Goal: Transaction & Acquisition: Purchase product/service

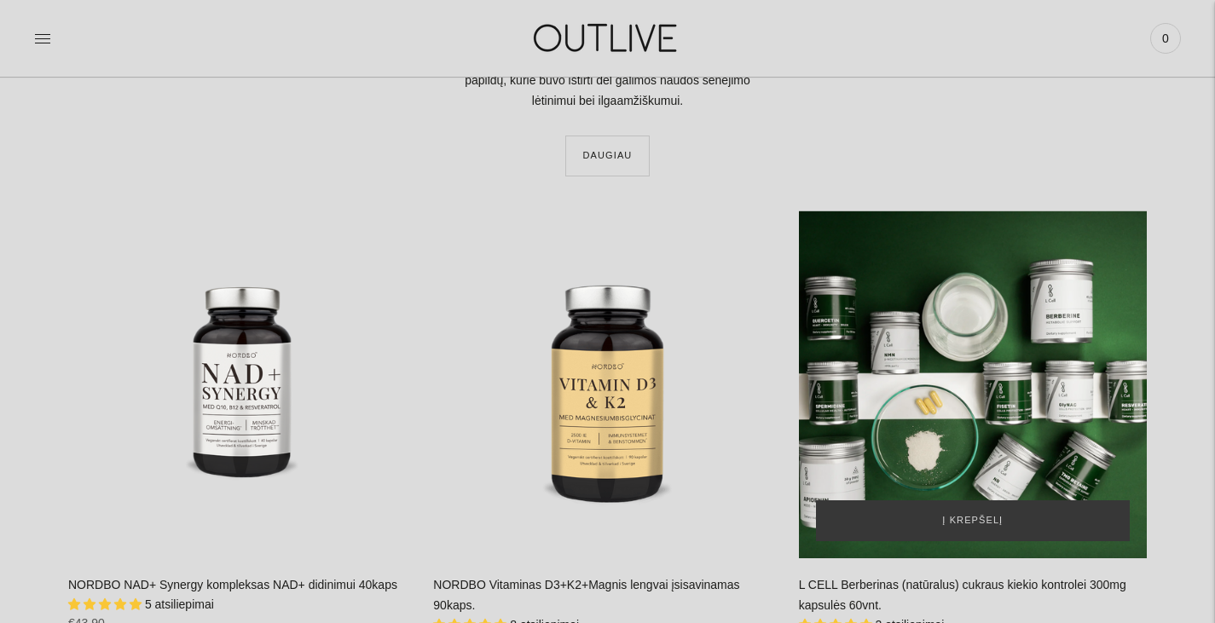
scroll to position [2217, 0]
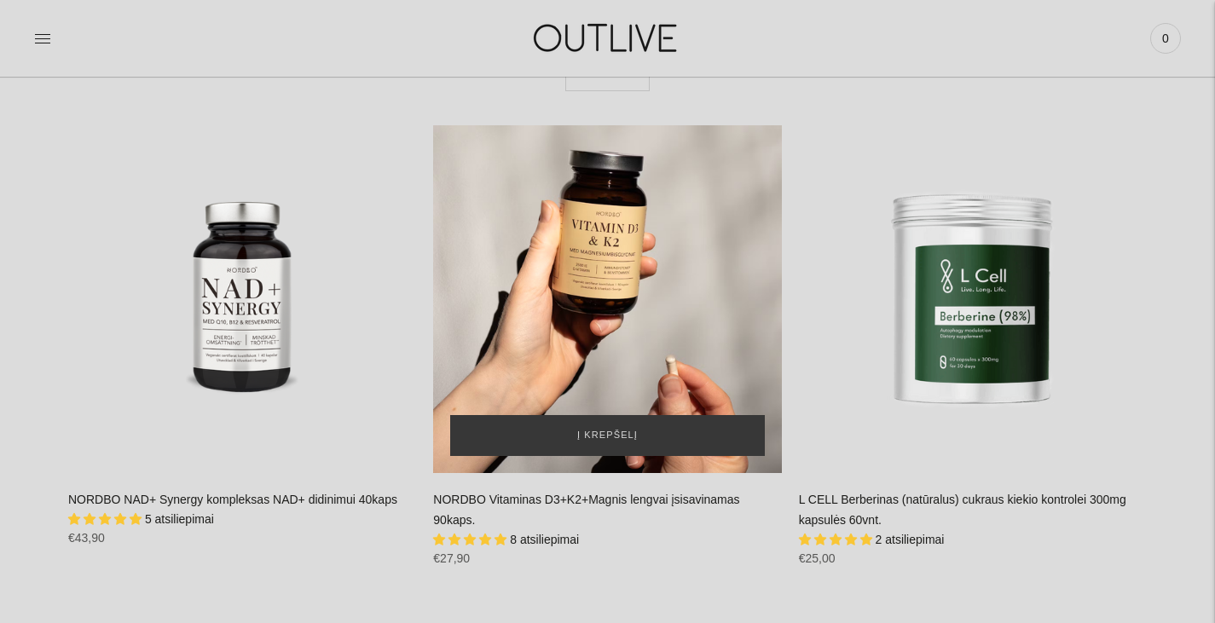
click at [607, 259] on div "NORDBO Vitaminas D3+K2+Magnis lengvai įsisavinamas 90kaps.\a" at bounding box center [607, 299] width 348 height 348
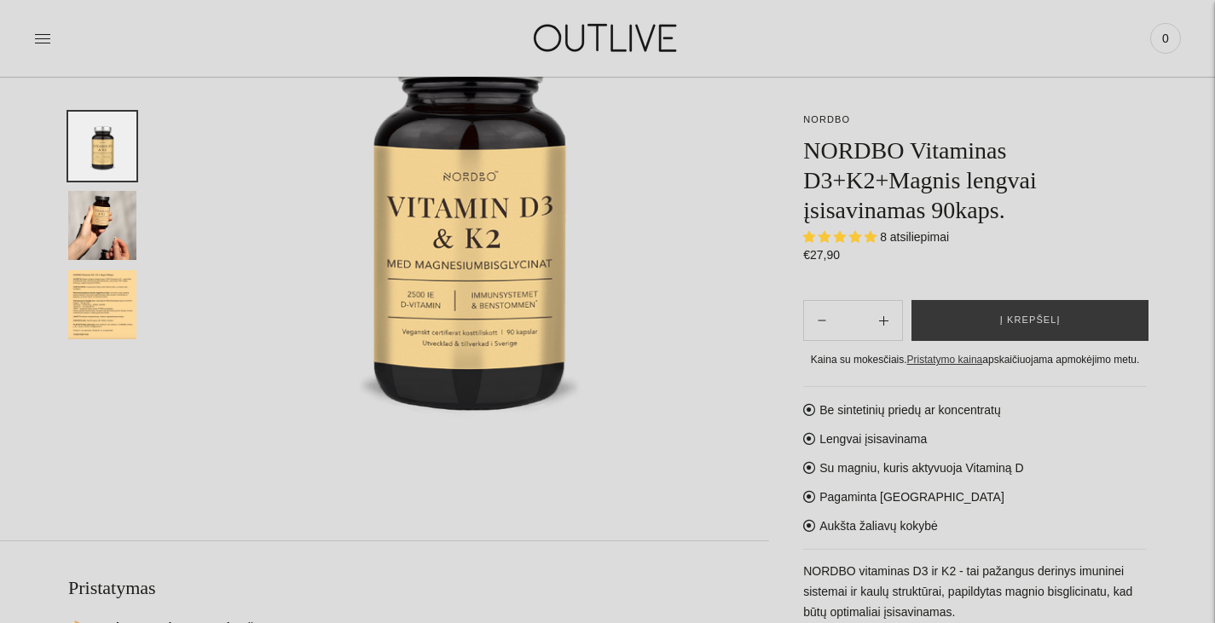
scroll to position [256, 0]
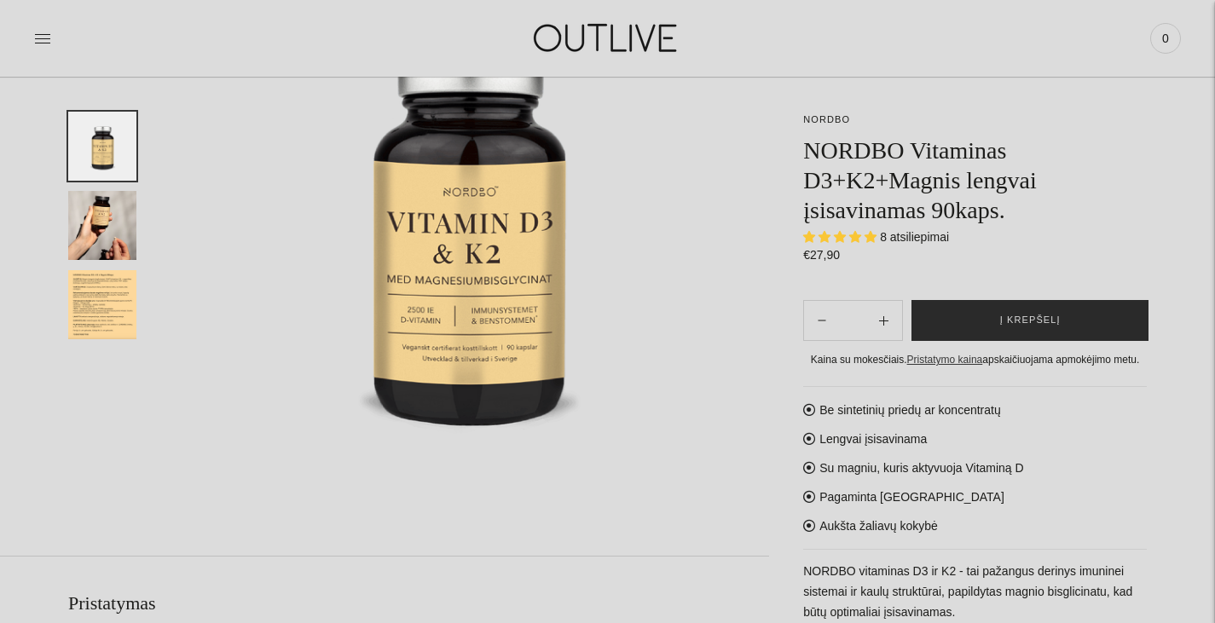
click at [1047, 317] on span "Į krepšelį" at bounding box center [1030, 320] width 61 height 17
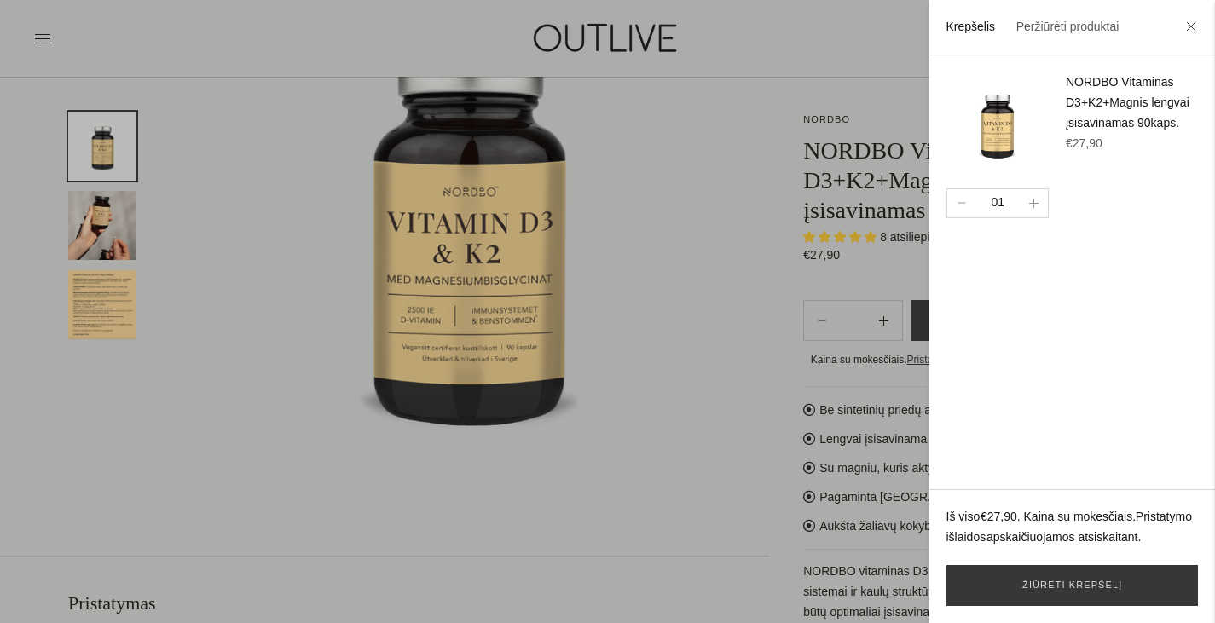
click at [725, 147] on div at bounding box center [607, 311] width 1215 height 623
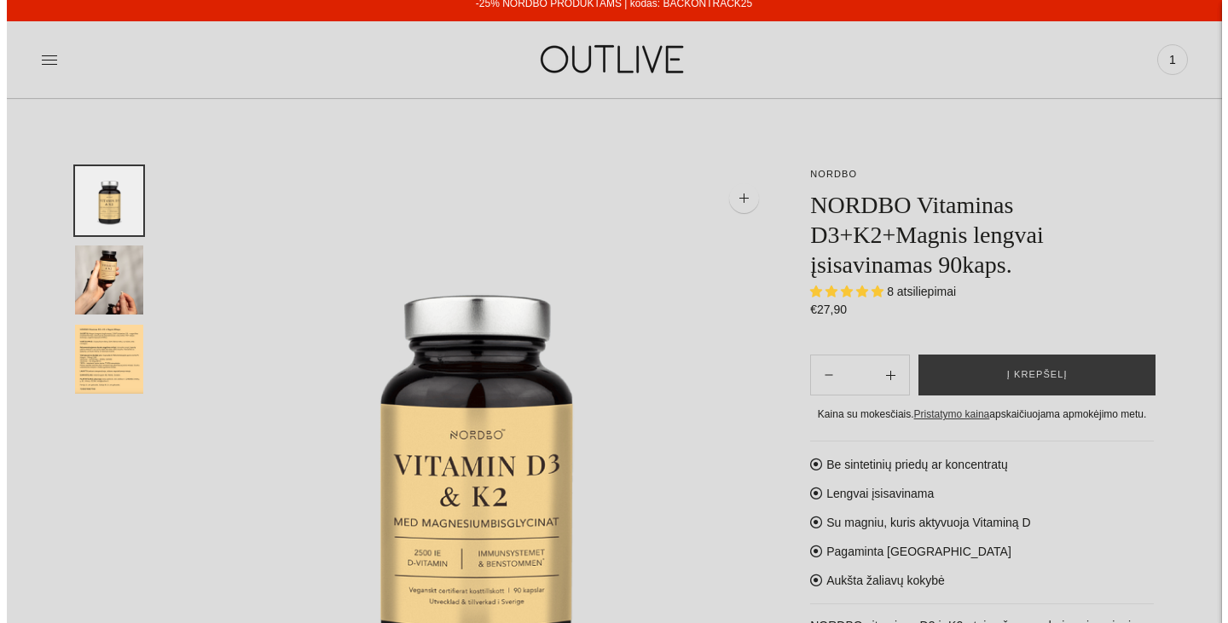
scroll to position [0, 0]
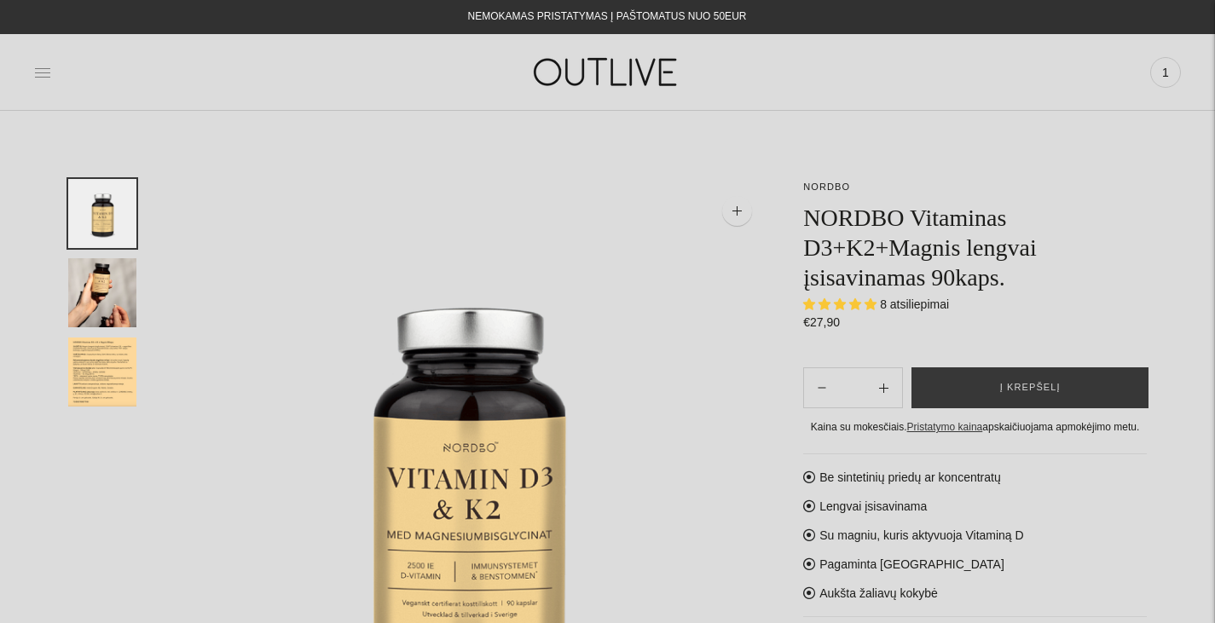
click at [37, 73] on icon at bounding box center [42, 72] width 17 height 17
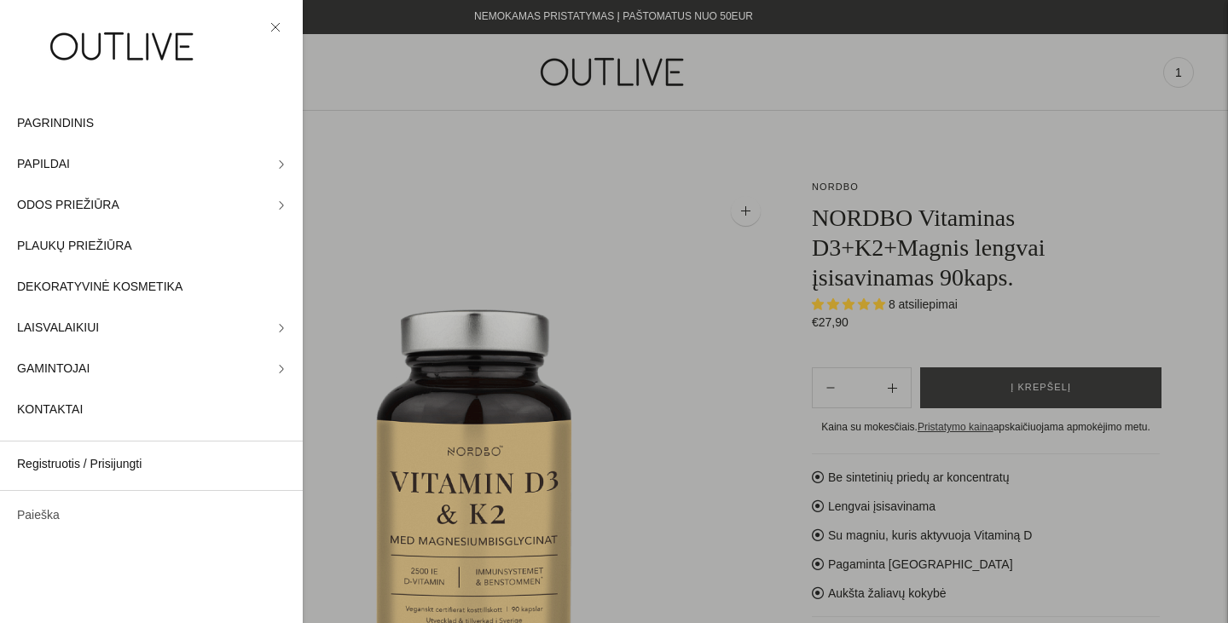
click at [38, 520] on link "Paieška" at bounding box center [151, 515] width 303 height 41
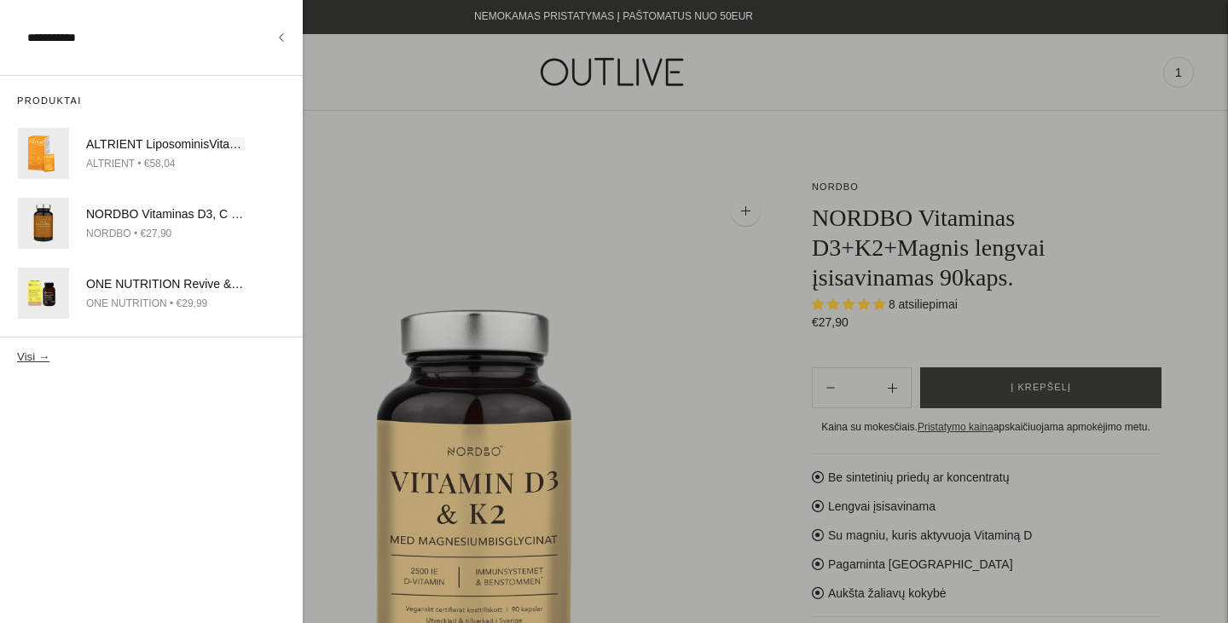
type input "**********"
click at [17, 350] on button "Visi →" at bounding box center [33, 356] width 32 height 13
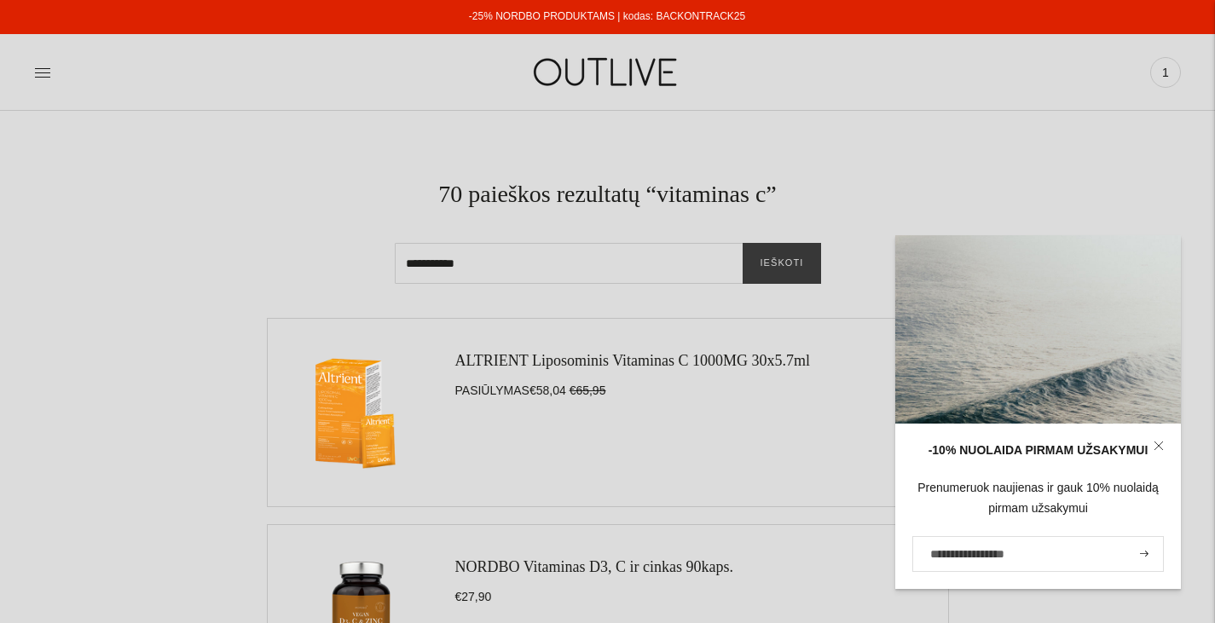
click at [1163, 442] on icon at bounding box center [1159, 446] width 10 height 10
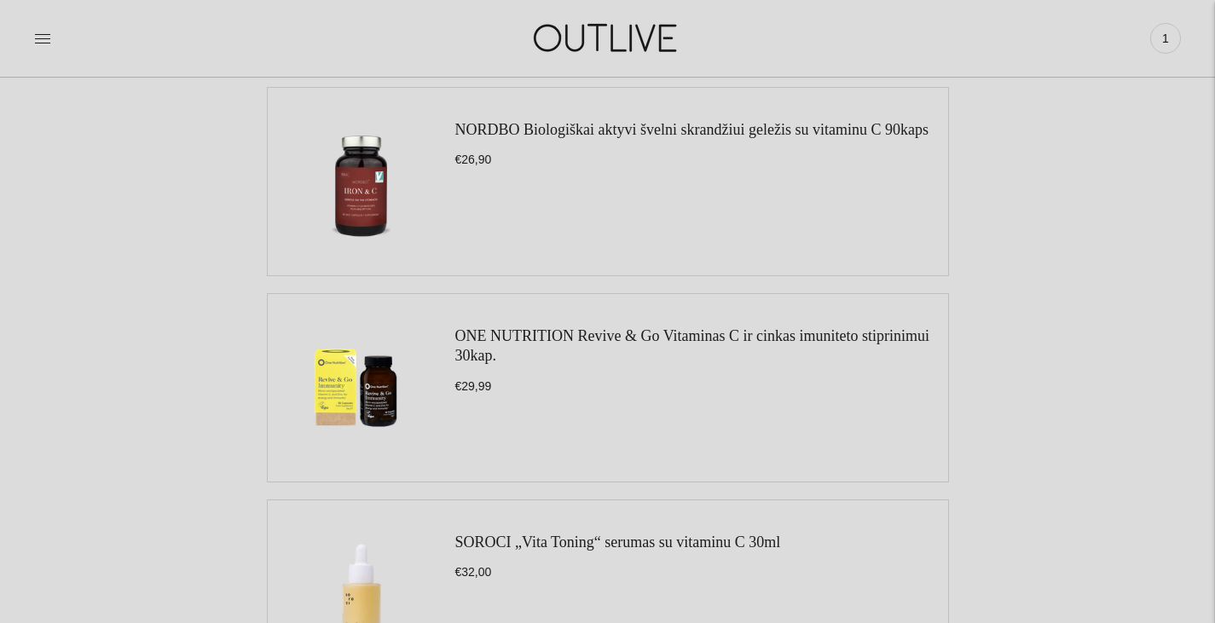
scroll to position [853, 0]
click at [873, 335] on link "ONE NUTRITION Revive & Go Vitaminas C ir cinkas imuniteto stiprinimui 30kap." at bounding box center [692, 343] width 475 height 37
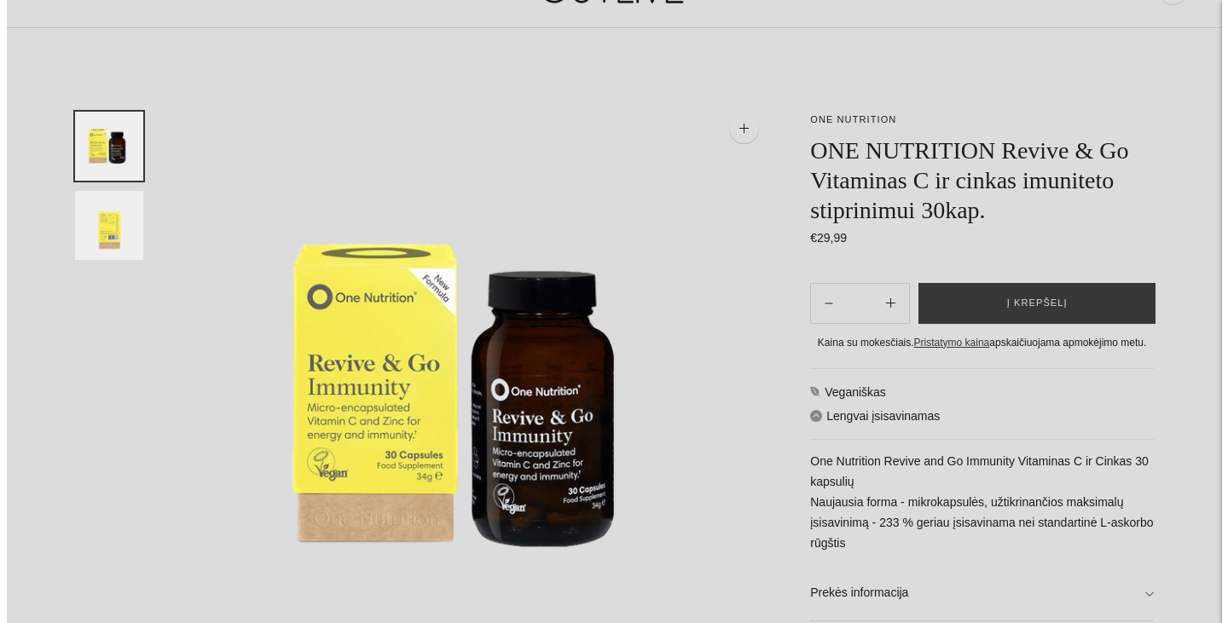
scroll to position [85, 0]
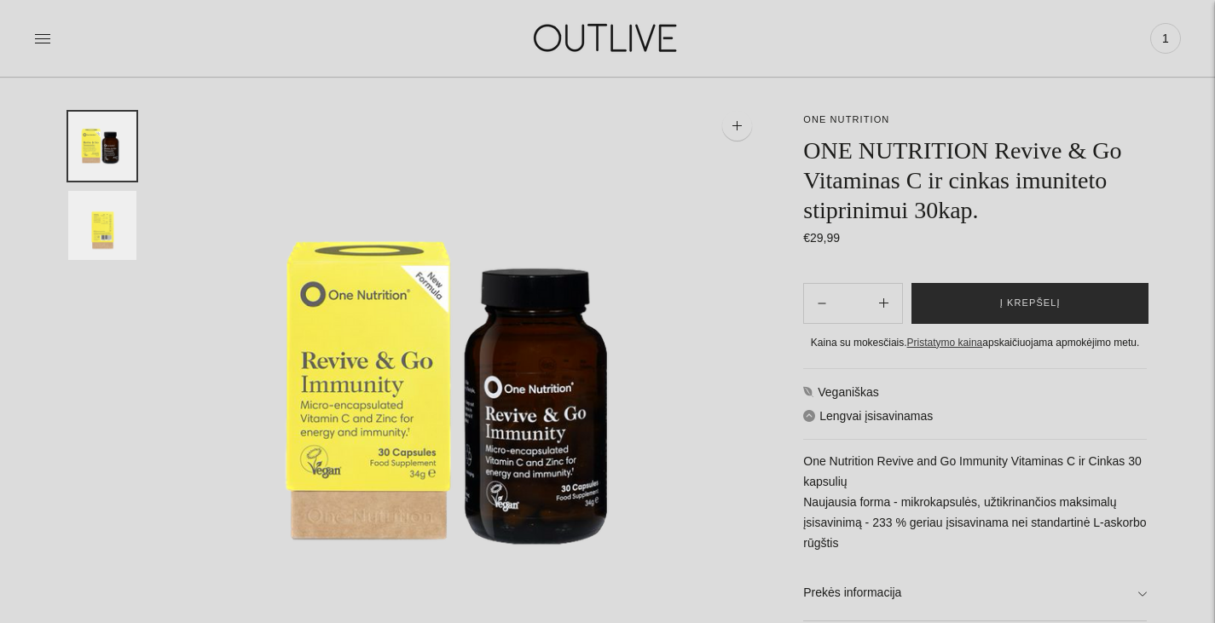
click at [1014, 302] on span "Į krepšelį" at bounding box center [1030, 303] width 61 height 17
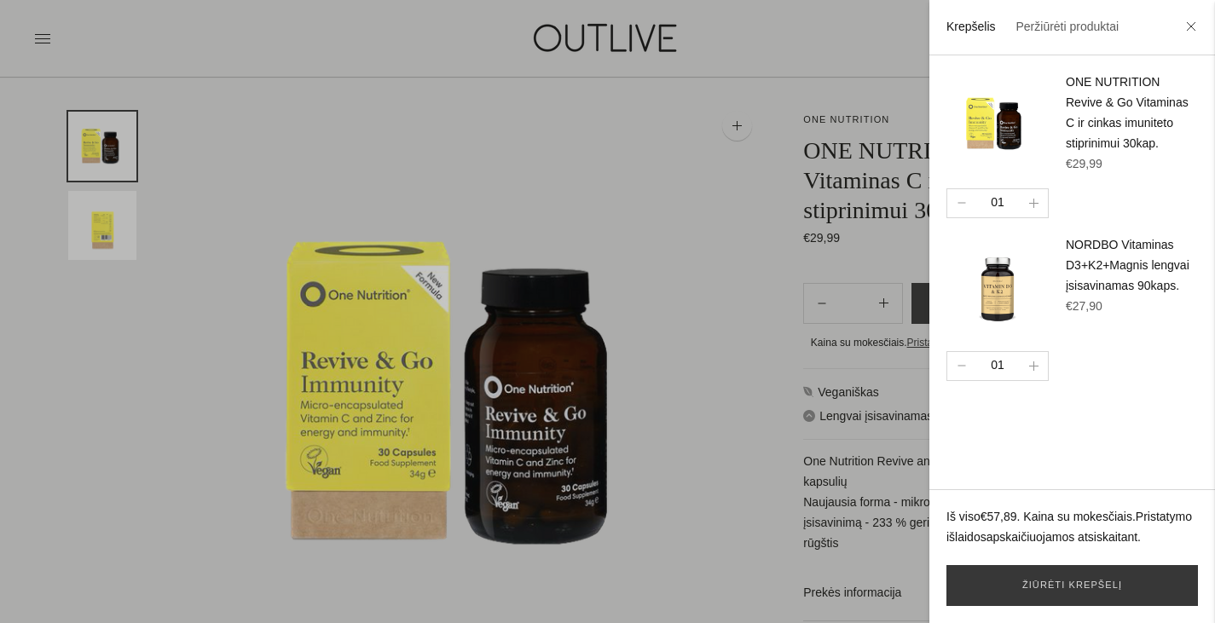
click at [37, 38] on div at bounding box center [607, 311] width 1215 height 623
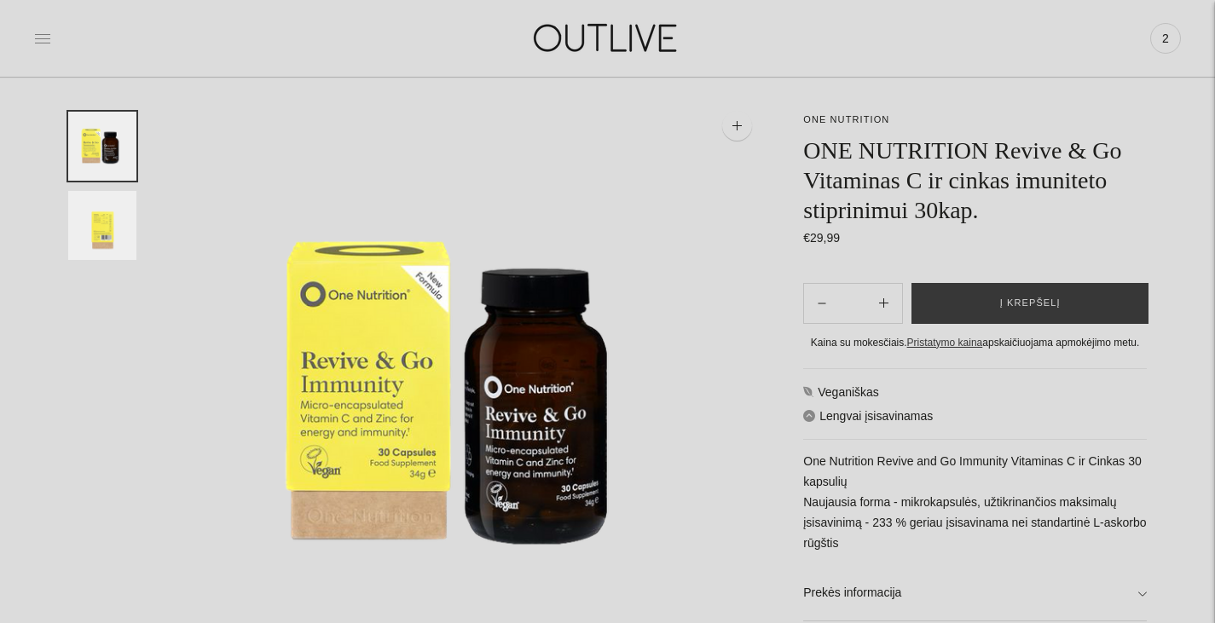
click at [43, 31] on icon at bounding box center [42, 38] width 17 height 17
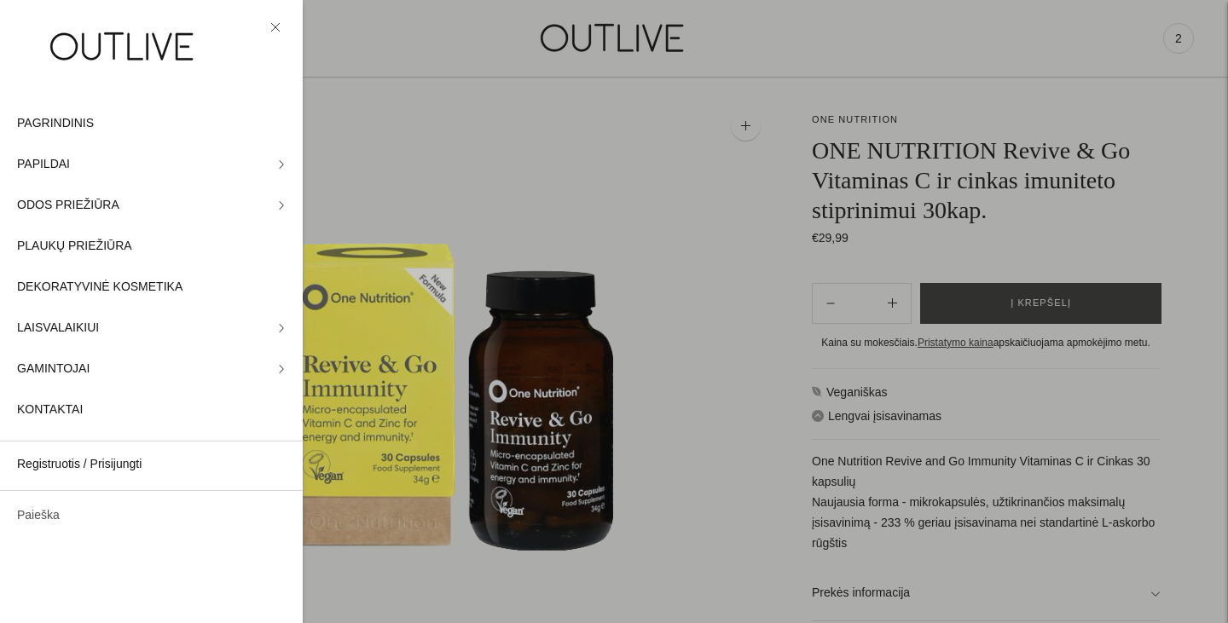
click at [28, 513] on link "Paieška" at bounding box center [151, 515] width 303 height 41
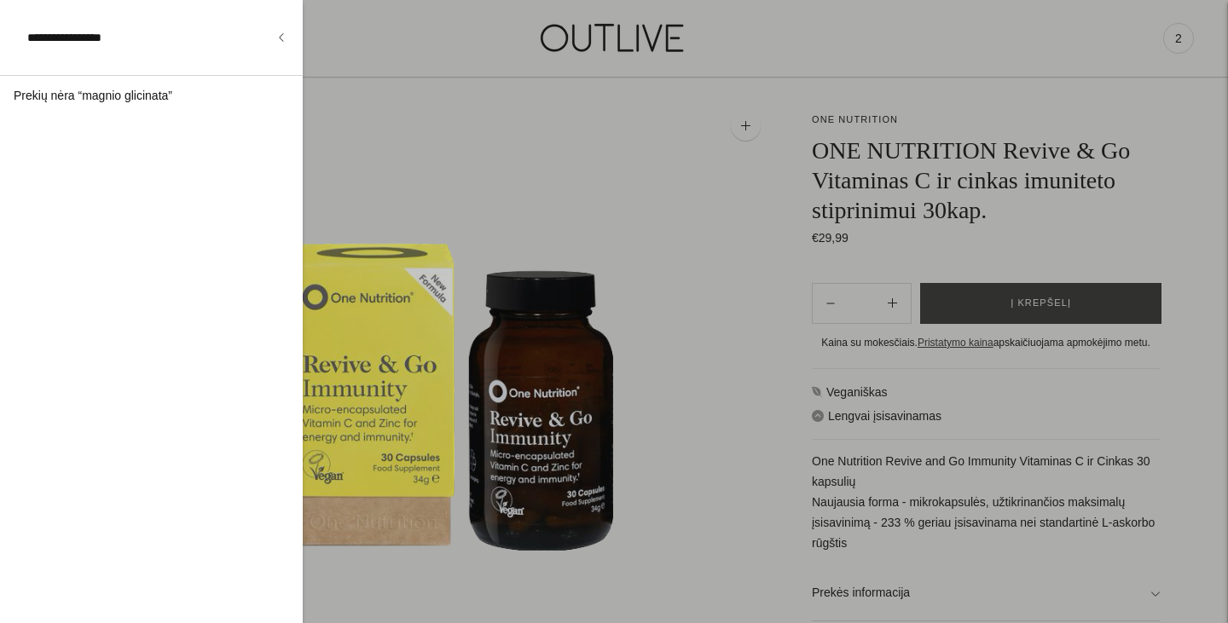
type input "**********"
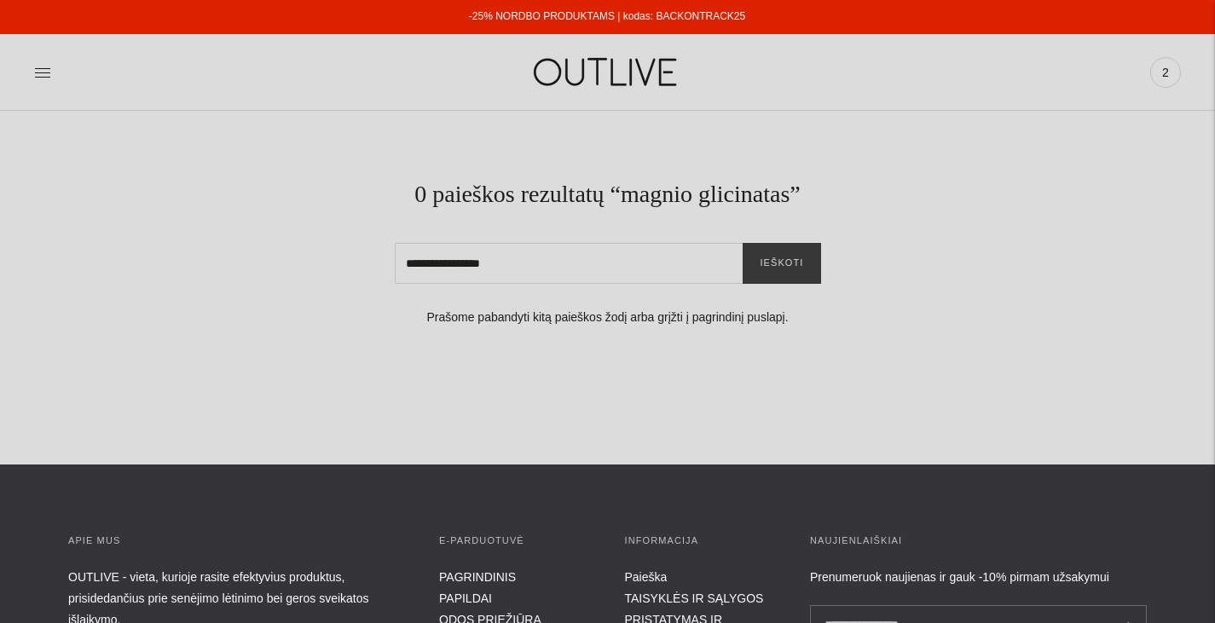
drag, startPoint x: 600, startPoint y: 276, endPoint x: 407, endPoint y: 273, distance: 193.6
click at [407, 273] on input "**********" at bounding box center [608, 263] width 426 height 41
type input "******"
click at [743, 243] on button "Ieškoti" at bounding box center [782, 263] width 78 height 41
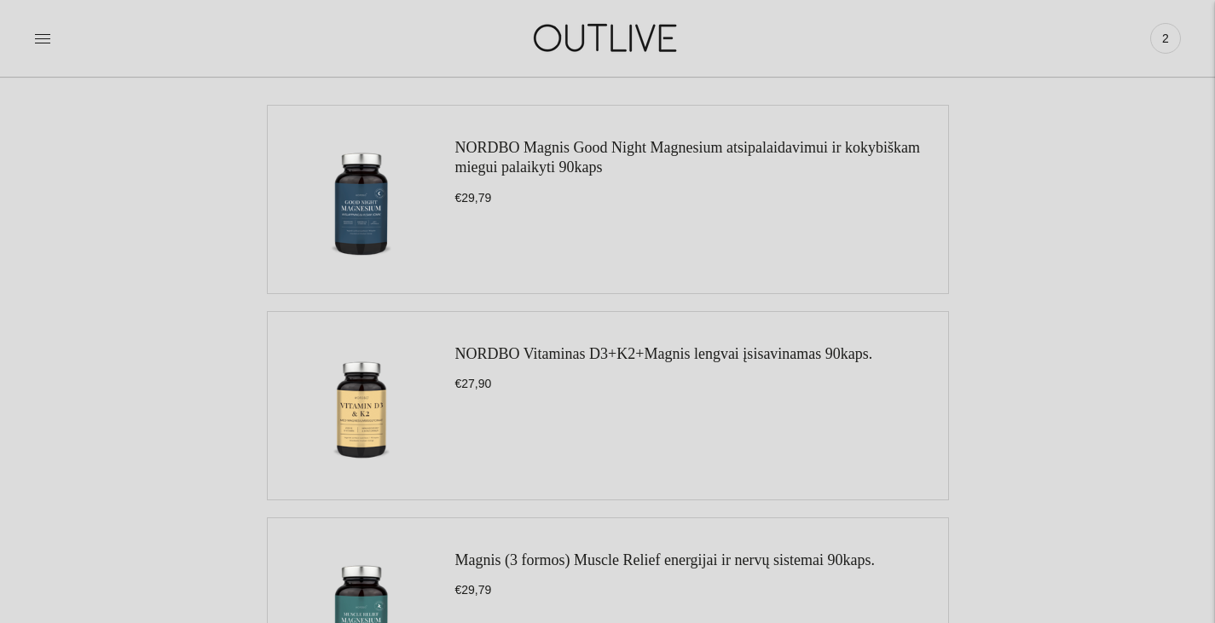
scroll to position [256, 0]
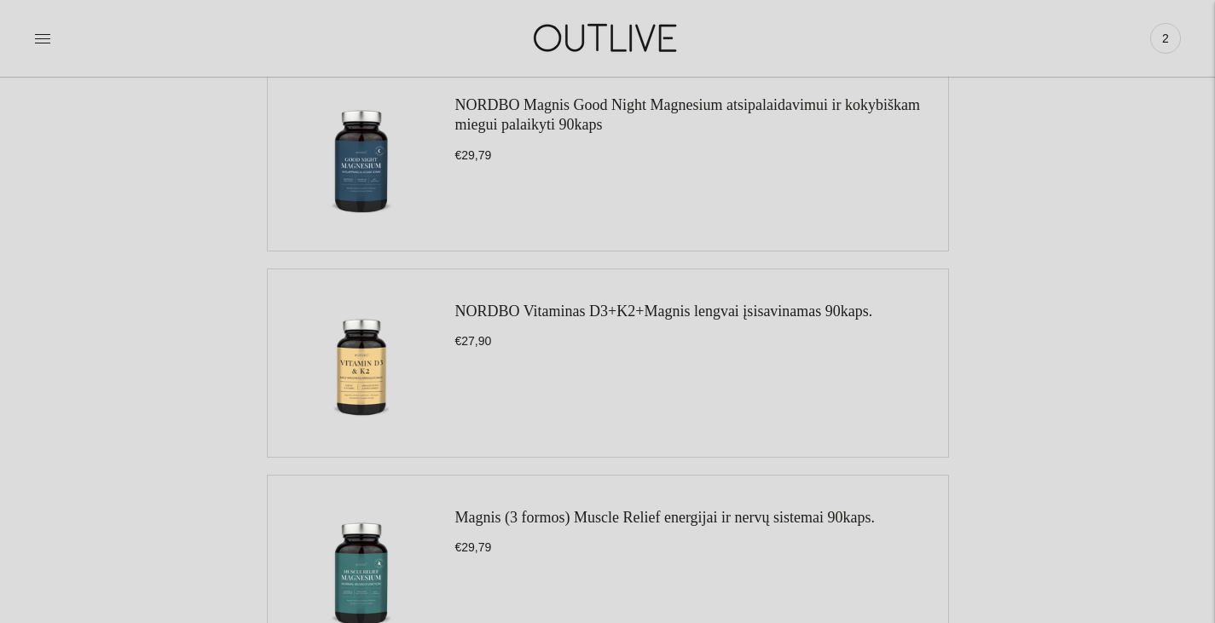
click at [483, 86] on div "NORDBO Magnis Good Night Magnesium atsipalaidavimui ir kokybiškam miegui palaik…" at bounding box center [693, 156] width 476 height 153
click at [486, 114] on h3 "NORDBO Magnis Good Night Magnesium atsipalaidavimui ir kokybiškam miegui palaik…" at bounding box center [693, 116] width 476 height 40
click at [487, 103] on link "NORDBO Magnis Good Night Magnesium atsipalaidavimui ir kokybiškam miegui palaik…" at bounding box center [687, 114] width 465 height 37
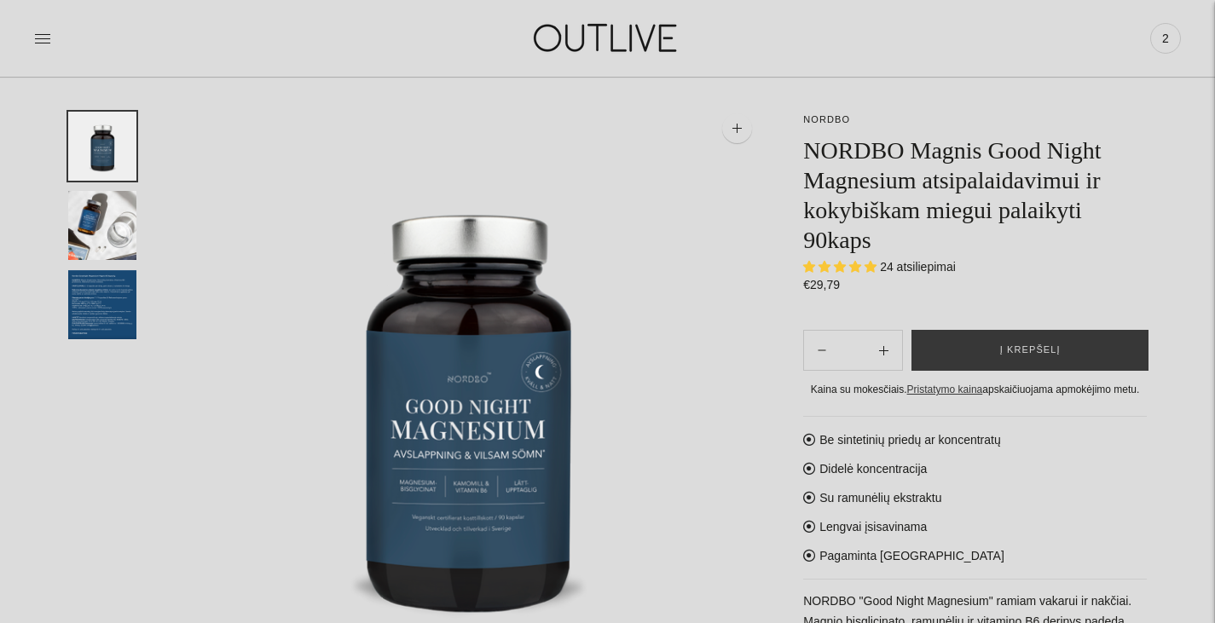
scroll to position [85, 0]
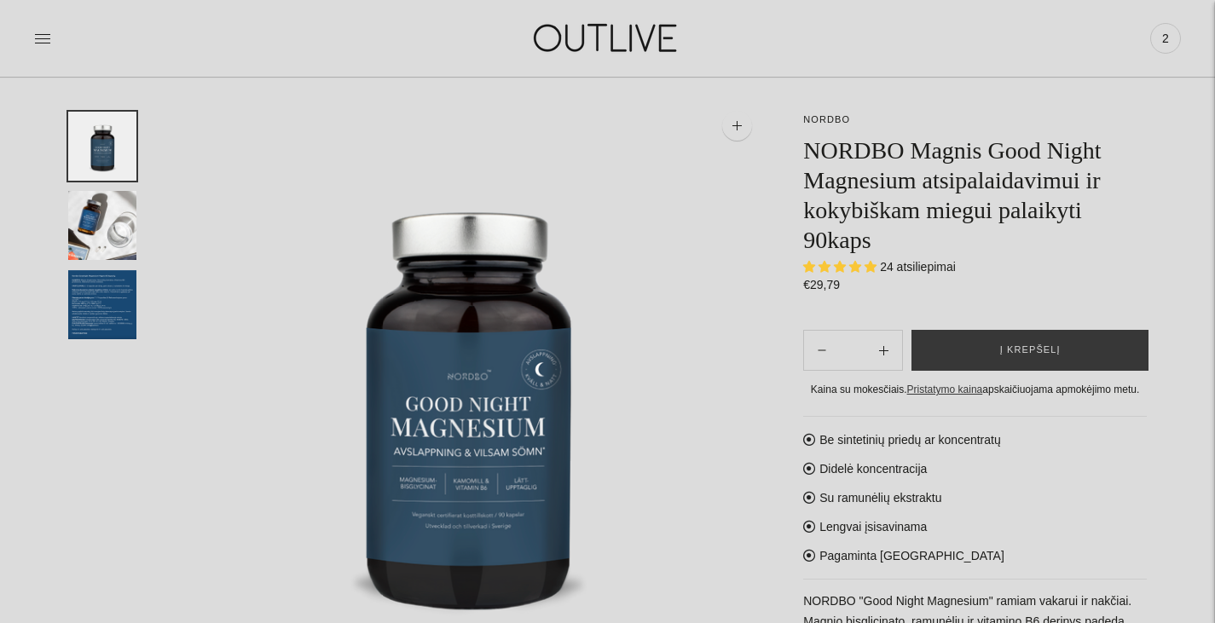
click at [93, 234] on img "Translation missing: en.general.accessibility.image_thumbail" at bounding box center [102, 225] width 68 height 69
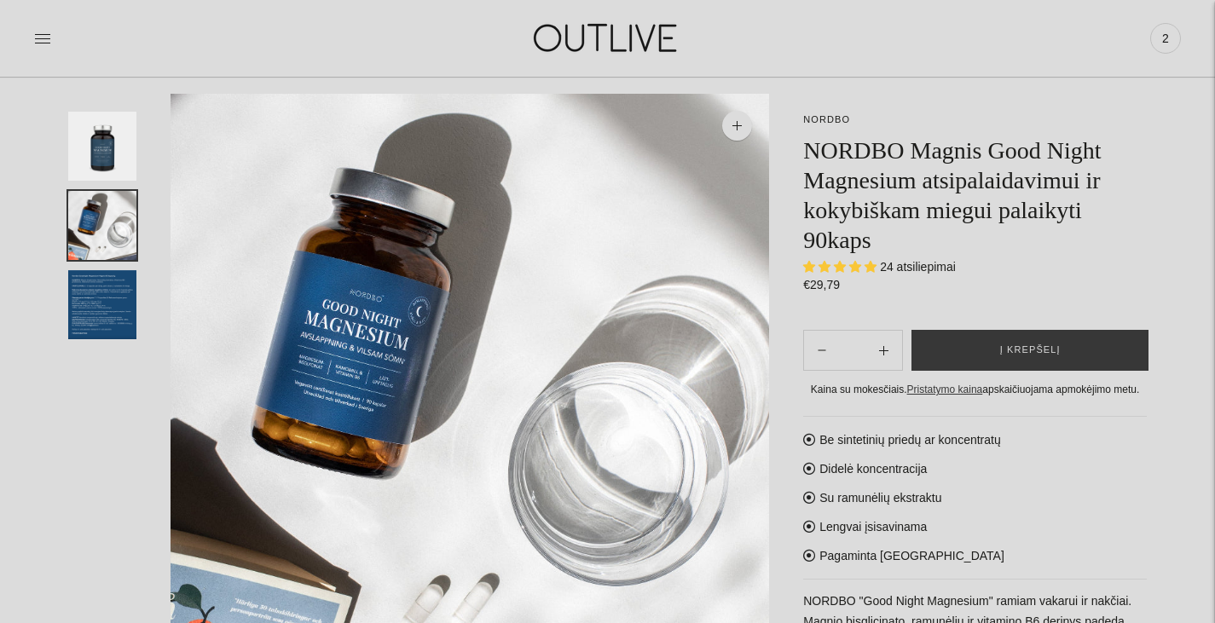
click at [99, 165] on img "Translation missing: en.general.accessibility.image_thumbail" at bounding box center [102, 146] width 68 height 69
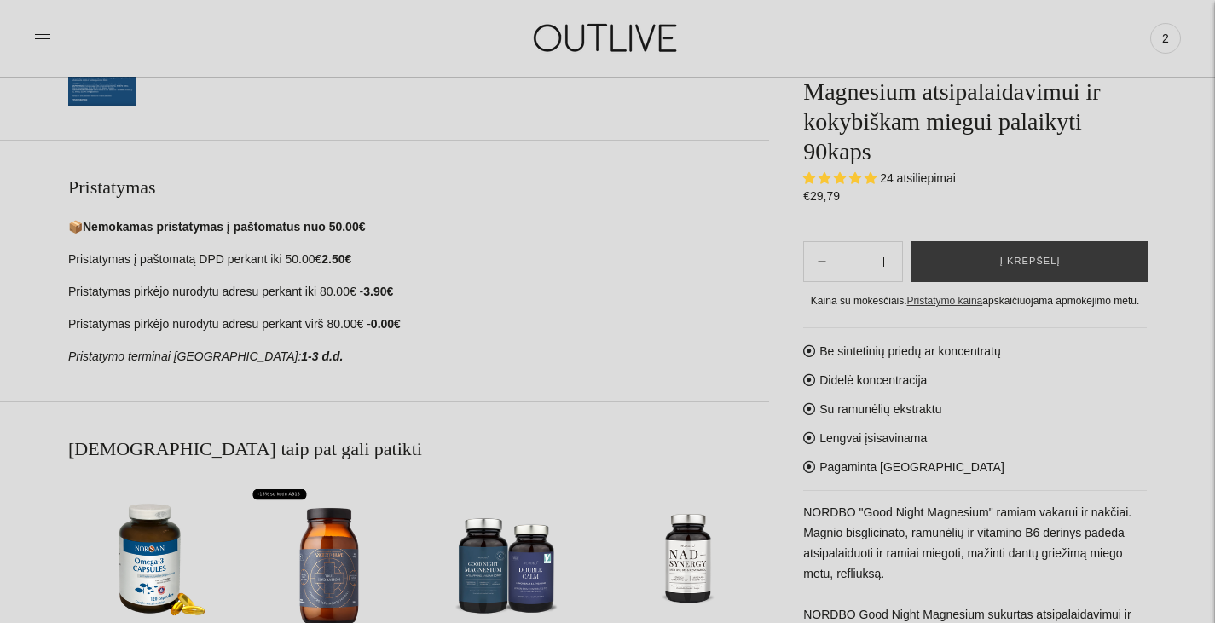
scroll to position [938, 0]
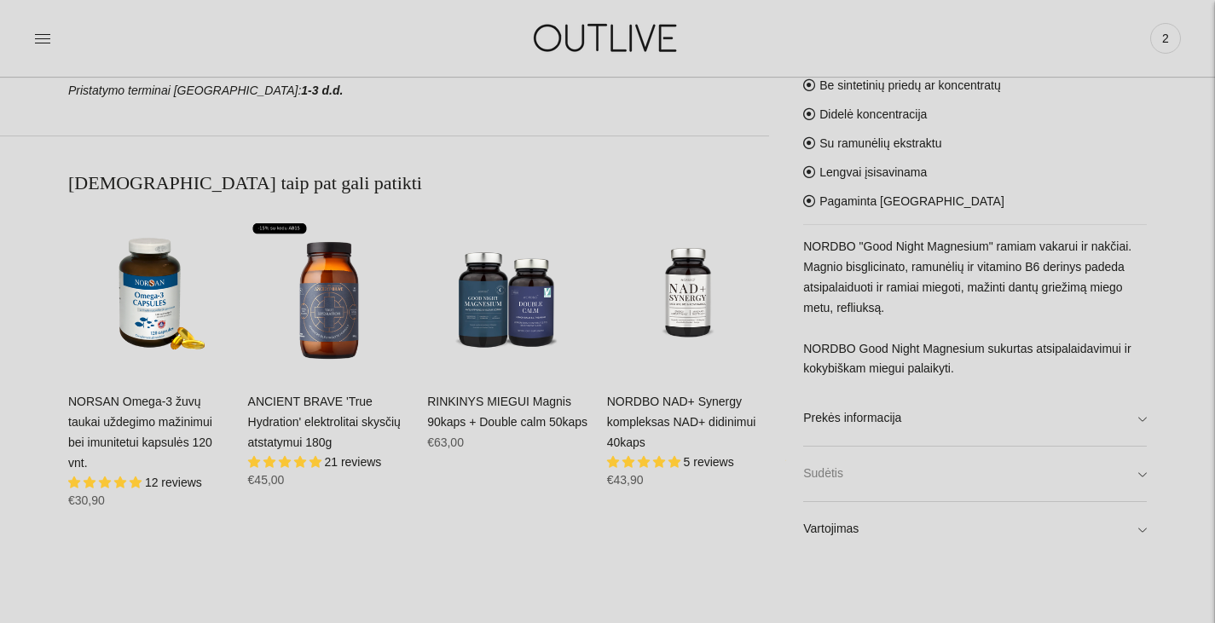
click at [894, 475] on link "Sudėtis" at bounding box center [975, 475] width 344 height 55
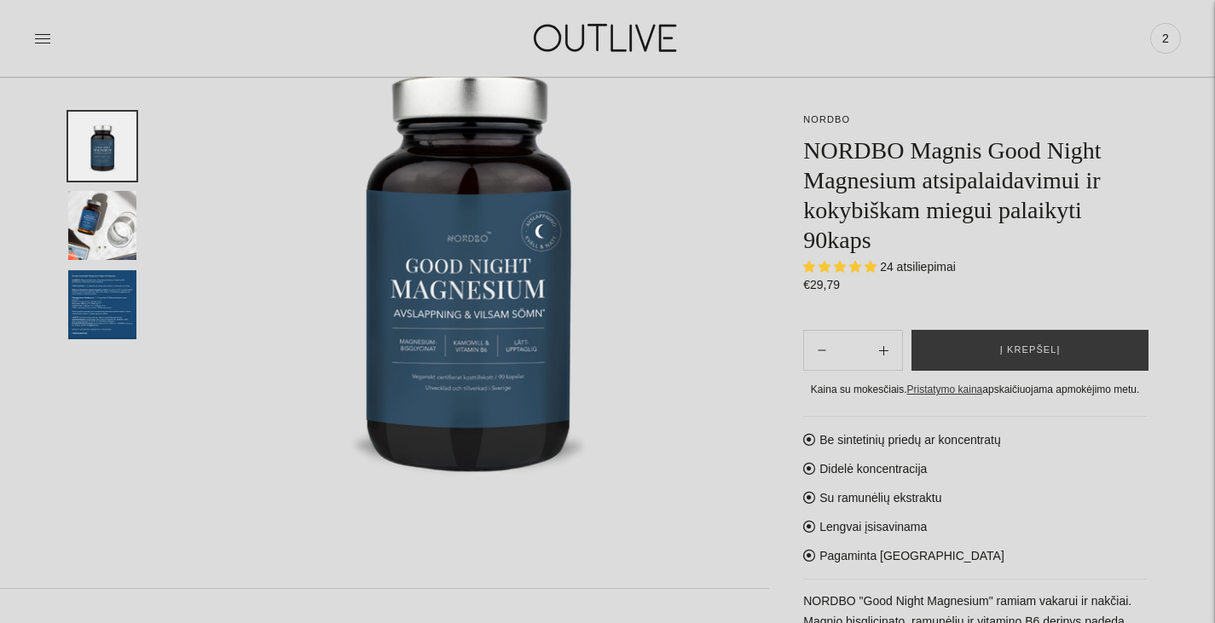
scroll to position [171, 0]
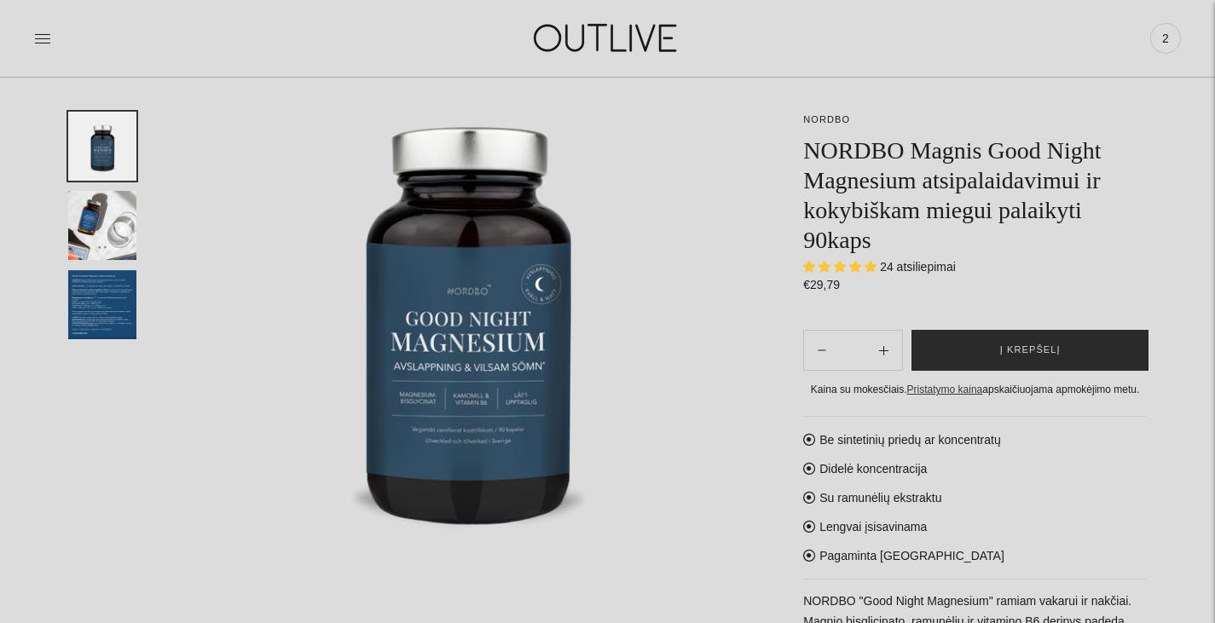
click at [969, 346] on button "Į krepšelį" at bounding box center [1030, 350] width 237 height 41
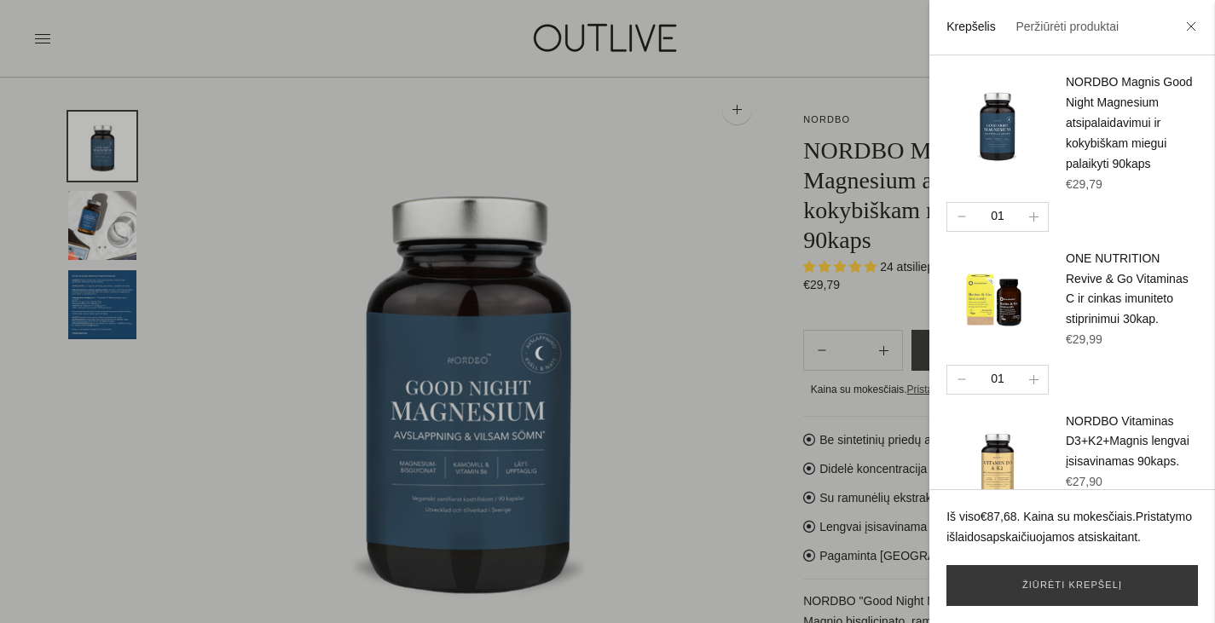
scroll to position [0, 0]
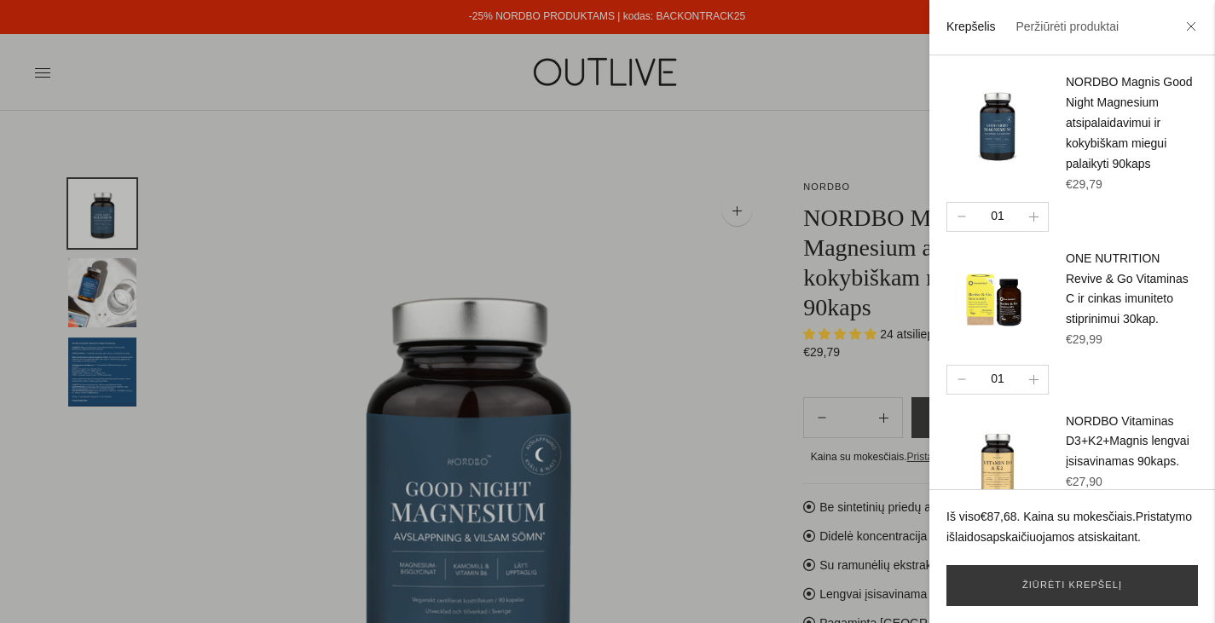
click at [580, 68] on div at bounding box center [607, 311] width 1215 height 623
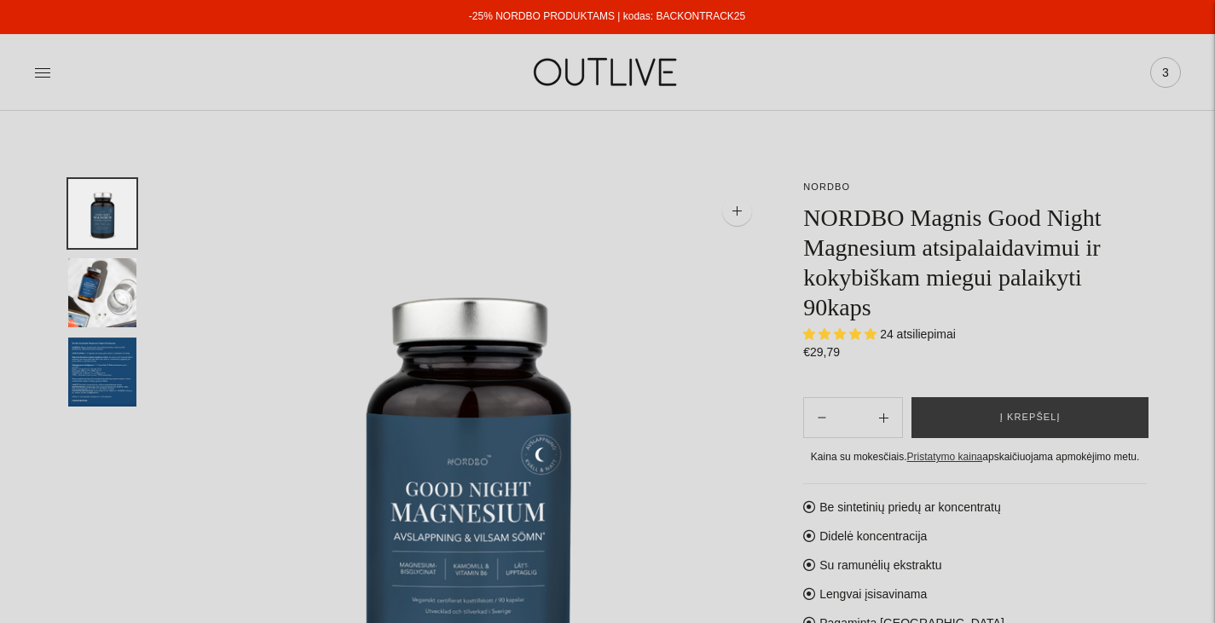
click at [1173, 78] on span "3" at bounding box center [1166, 73] width 24 height 24
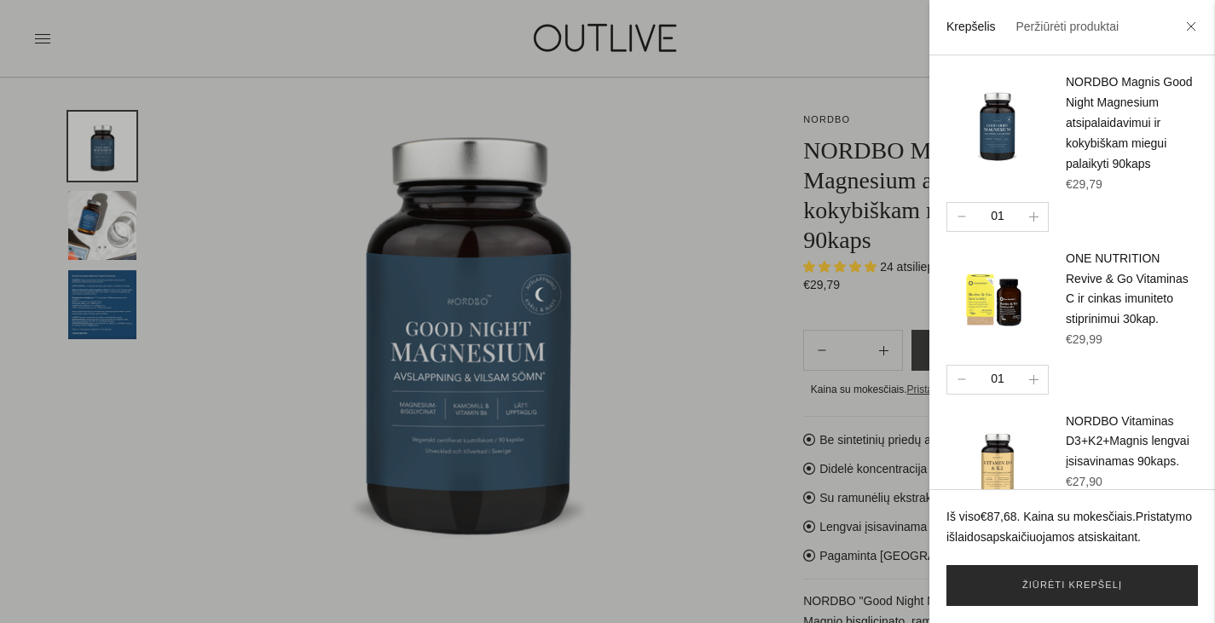
scroll to position [256, 0]
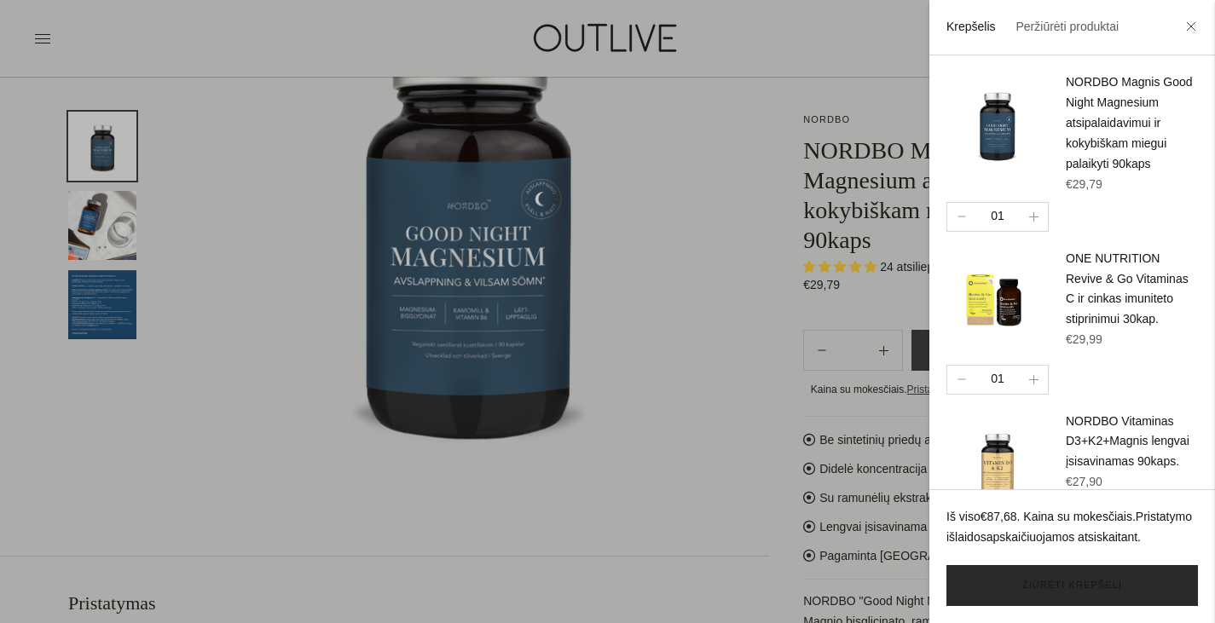
click at [1083, 577] on link "Žiūrėti krepšelį" at bounding box center [1073, 585] width 252 height 41
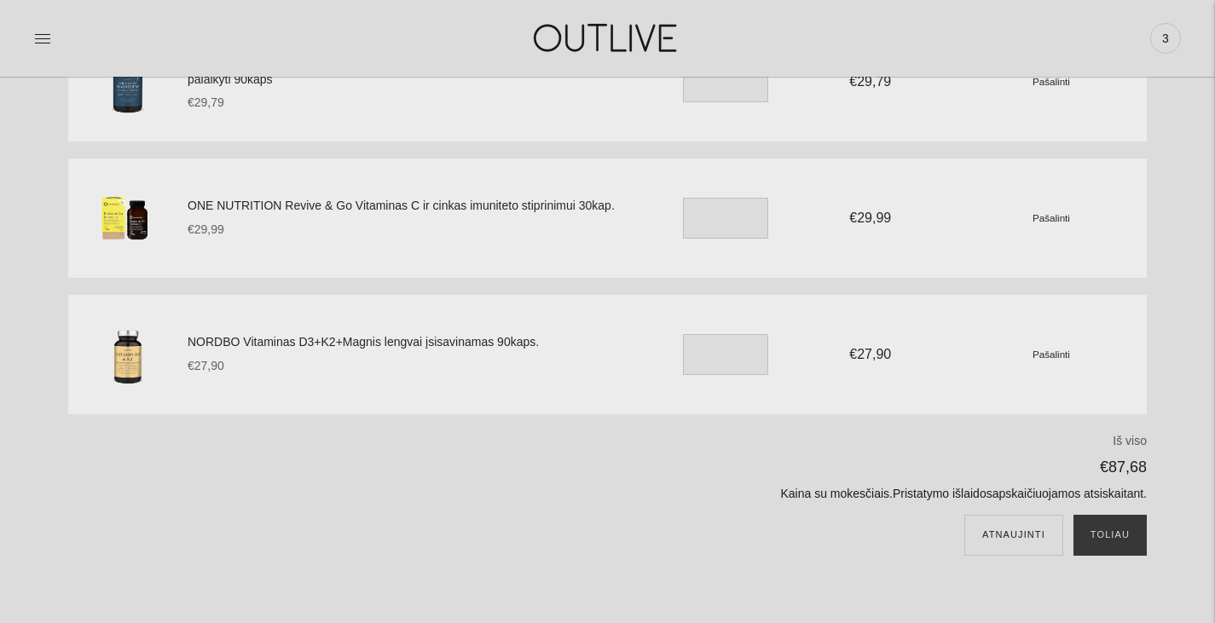
scroll to position [256, 0]
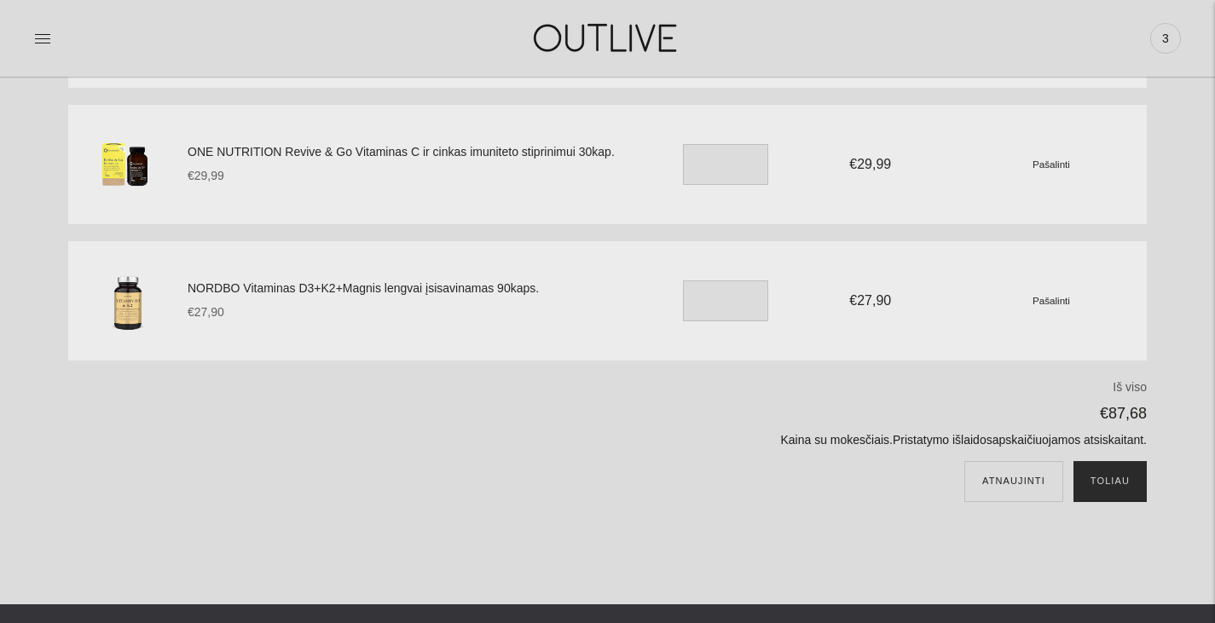
click at [1131, 492] on button "Toliau" at bounding box center [1110, 481] width 73 height 41
